Goal: Obtain resource: Download file/media

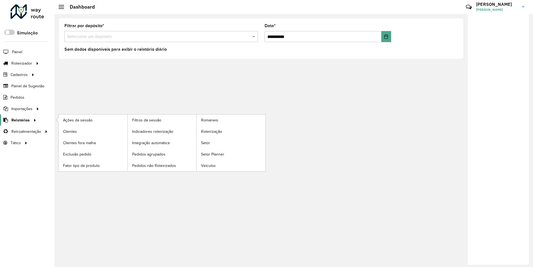
click at [19, 120] on span "Relatórios" at bounding box center [20, 120] width 18 height 6
click at [70, 131] on span "Clientes" at bounding box center [70, 132] width 15 height 6
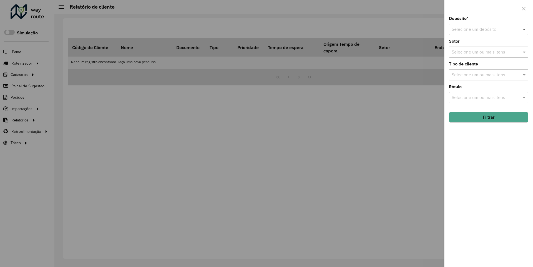
click at [525, 29] on span at bounding box center [524, 29] width 7 height 7
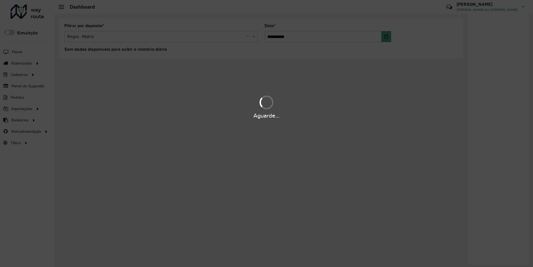
click at [19, 120] on div "Aguarde..." at bounding box center [266, 116] width 533 height 9
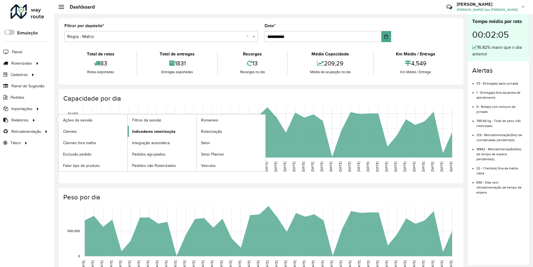
click at [152, 131] on span "Indicadores roteirização" at bounding box center [153, 132] width 43 height 6
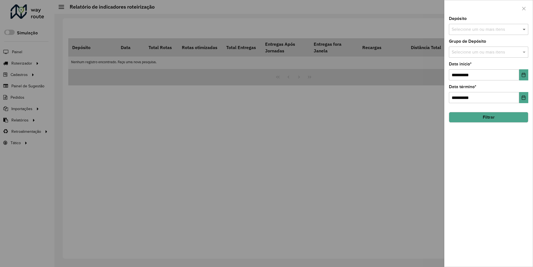
click at [525, 29] on span at bounding box center [524, 29] width 7 height 7
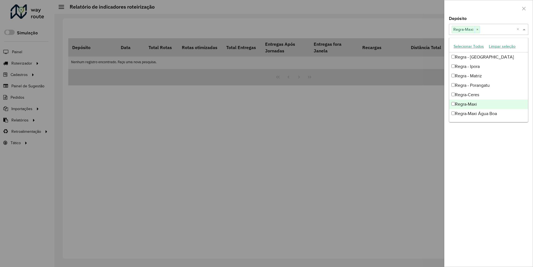
click at [488, 8] on div at bounding box center [489, 8] width 88 height 16
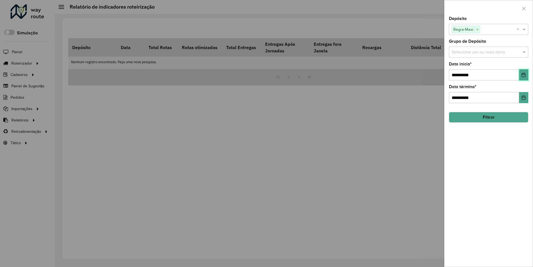
click at [523, 75] on icon "Choose Date" at bounding box center [524, 75] width 4 height 4
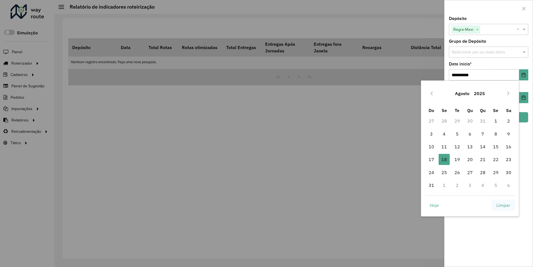
click at [503, 205] on span "Limpar" at bounding box center [503, 205] width 14 height 7
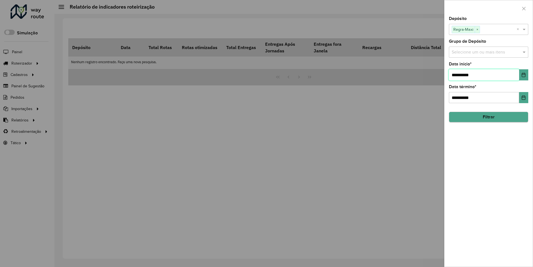
type input "**********"
click at [488, 117] on button "Filtrar" at bounding box center [488, 117] width 79 height 11
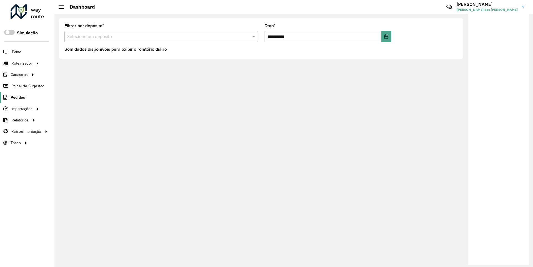
click at [17, 97] on span "Pedidos" at bounding box center [18, 98] width 14 height 6
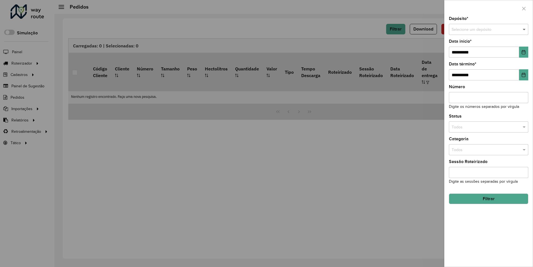
click at [525, 29] on span at bounding box center [524, 30] width 7 height 6
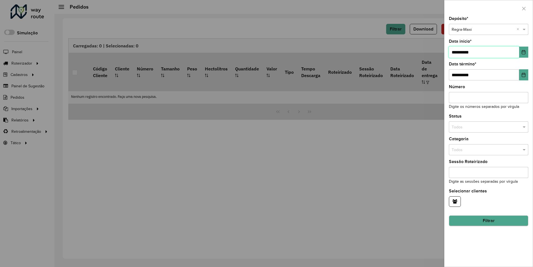
type input "**********"
click at [488, 221] on button "Filtrar" at bounding box center [488, 221] width 79 height 11
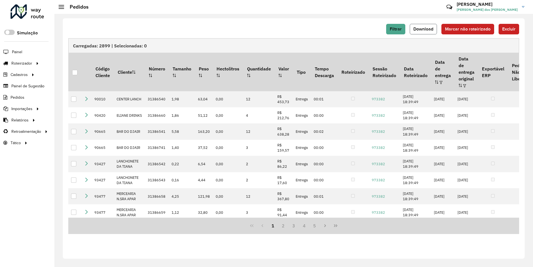
click at [424, 29] on span "Download" at bounding box center [423, 29] width 20 height 5
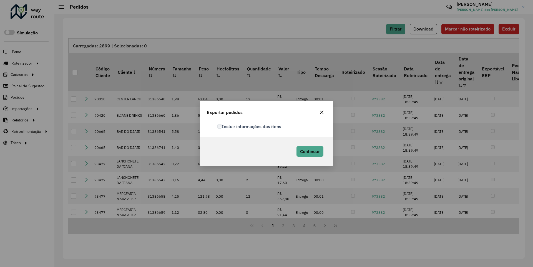
click at [250, 126] on label "Incluir informações dos itens" at bounding box center [249, 126] width 64 height 7
click at [309, 151] on span "Continuar" at bounding box center [310, 152] width 20 height 6
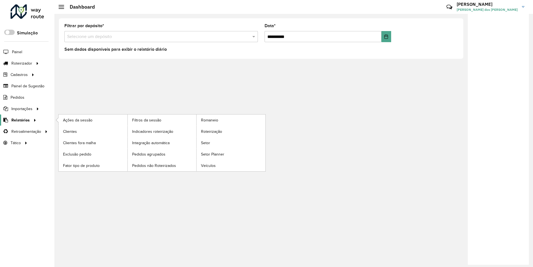
click at [19, 120] on span "Relatórios" at bounding box center [20, 120] width 18 height 6
click at [70, 131] on span "Clientes" at bounding box center [70, 132] width 15 height 6
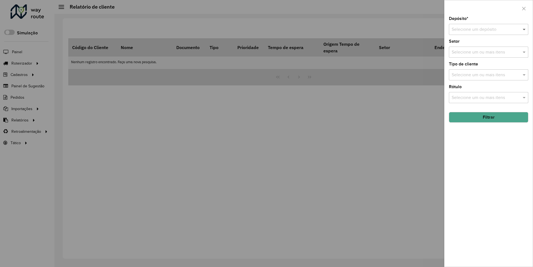
click at [525, 29] on span at bounding box center [524, 29] width 7 height 7
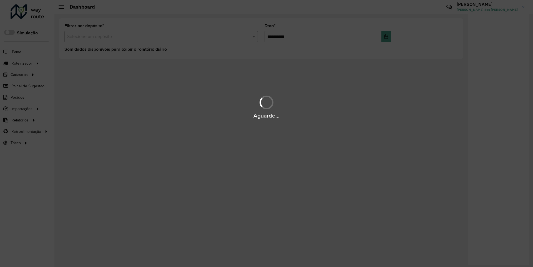
click at [19, 120] on div "Aguarde..." at bounding box center [266, 116] width 533 height 9
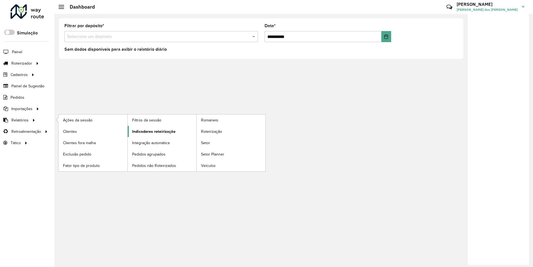
click at [152, 131] on span "Indicadores roteirização" at bounding box center [153, 132] width 43 height 6
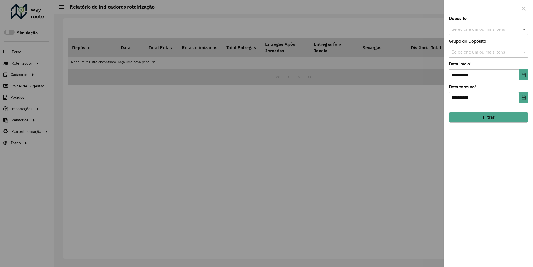
click at [525, 29] on span at bounding box center [524, 29] width 7 height 7
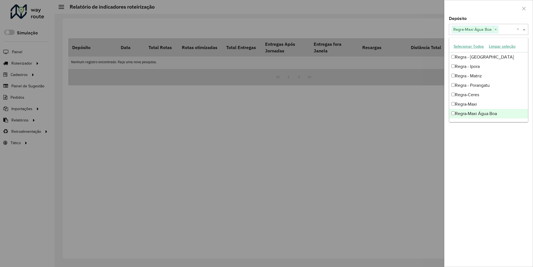
click at [488, 8] on div at bounding box center [489, 8] width 88 height 16
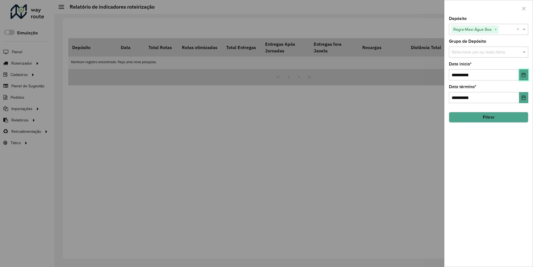
click at [523, 75] on icon "Choose Date" at bounding box center [524, 75] width 4 height 4
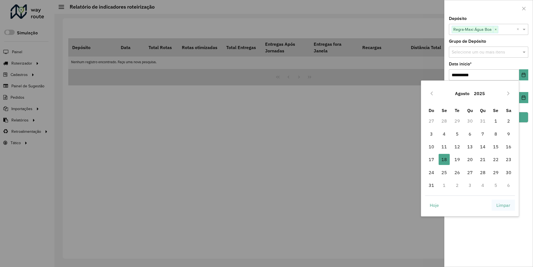
click at [503, 205] on span "Limpar" at bounding box center [503, 205] width 14 height 7
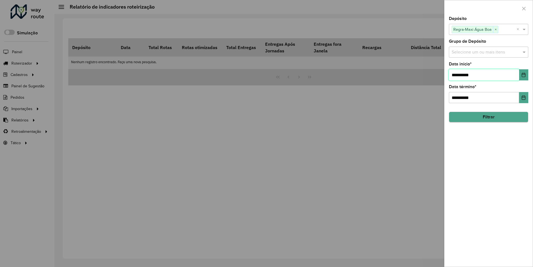
type input "**********"
click at [488, 117] on button "Filtrar" at bounding box center [488, 117] width 79 height 11
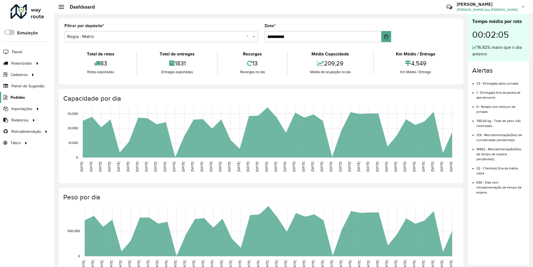
click at [17, 97] on span "Pedidos" at bounding box center [18, 98] width 14 height 6
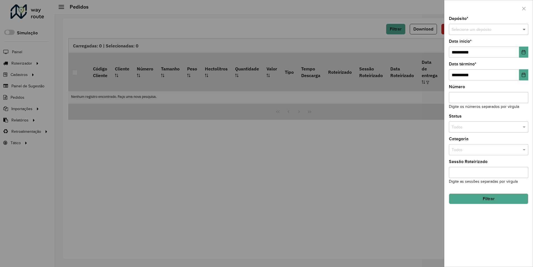
click at [525, 29] on span at bounding box center [524, 30] width 7 height 6
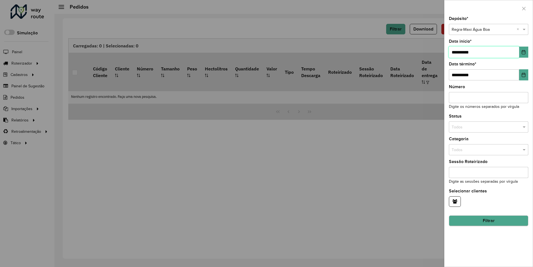
type input "**********"
click at [488, 221] on button "Filtrar" at bounding box center [488, 221] width 79 height 11
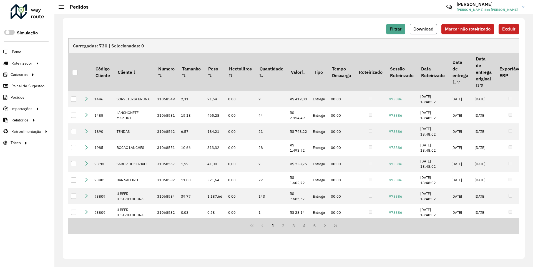
click at [424, 29] on span "Download" at bounding box center [423, 29] width 20 height 5
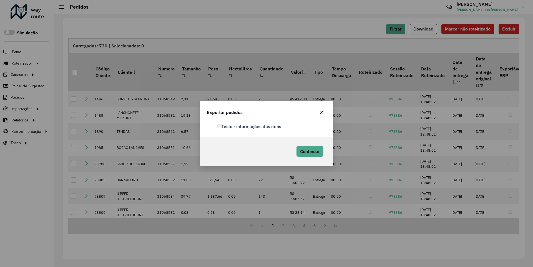
click at [250, 126] on label "Incluir informações dos itens" at bounding box center [249, 126] width 64 height 7
click at [309, 151] on span "Continuar" at bounding box center [310, 152] width 20 height 6
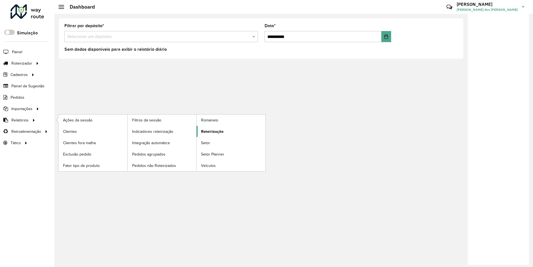
click at [211, 131] on span "Roteirização" at bounding box center [212, 132] width 22 height 6
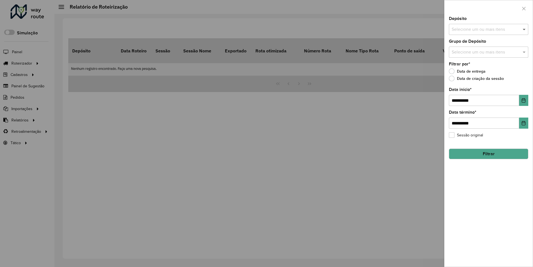
click at [525, 29] on span at bounding box center [524, 29] width 7 height 7
click at [523, 100] on icon "Choose Date" at bounding box center [524, 100] width 4 height 4
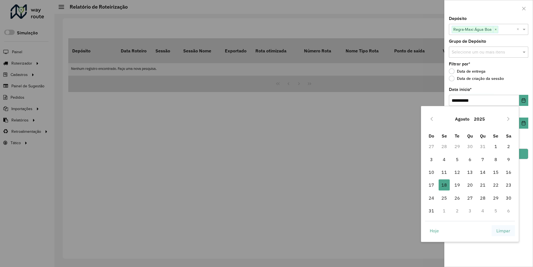
click at [503, 231] on span "Limpar" at bounding box center [503, 231] width 14 height 7
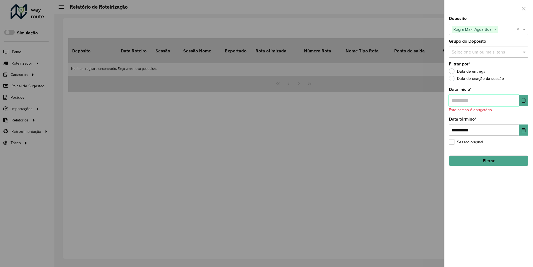
click at [484, 100] on input "text" at bounding box center [484, 100] width 70 height 11
type input "**********"
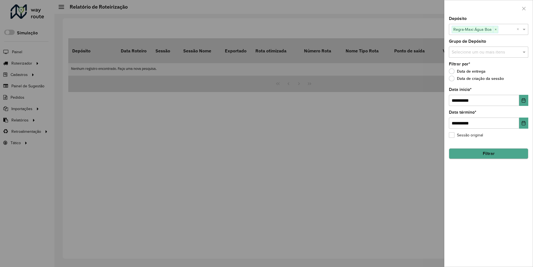
click at [488, 154] on button "Filtrar" at bounding box center [488, 154] width 79 height 11
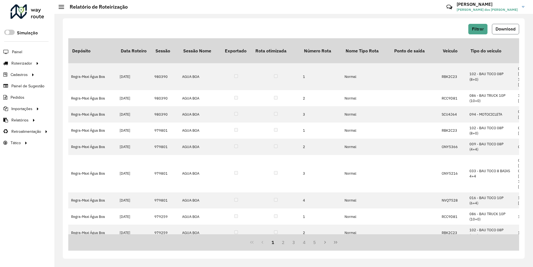
click at [505, 29] on span "Download" at bounding box center [506, 29] width 20 height 5
